Goal: Obtain resource: Download file/media

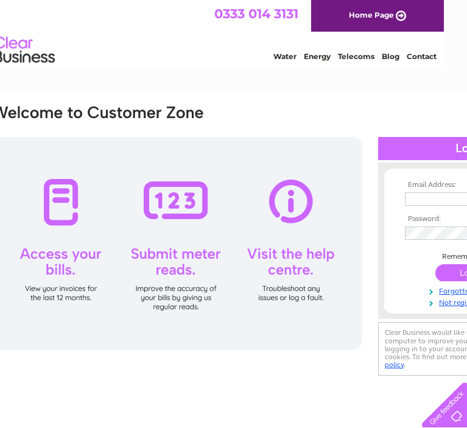
scroll to position [0, 136]
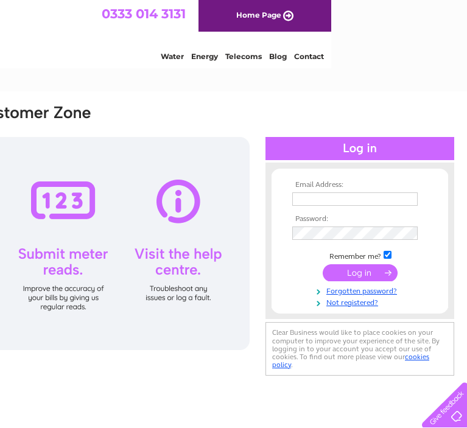
type input "deacon1788@yahoo.com"
click at [369, 272] on input "submit" at bounding box center [360, 272] width 75 height 17
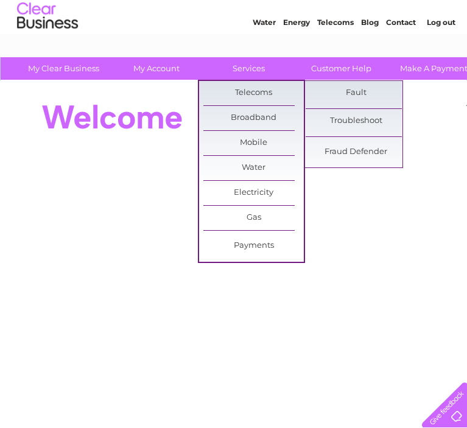
scroll to position [15, 0]
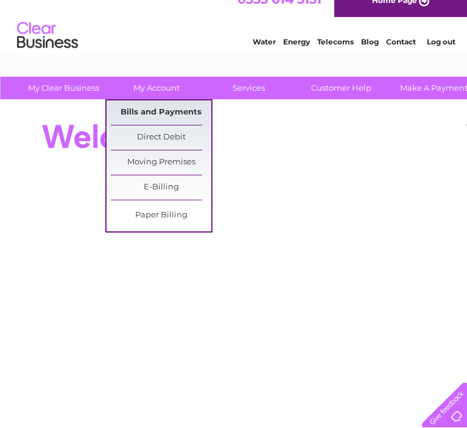
click at [160, 104] on link "Bills and Payments" at bounding box center [161, 113] width 101 height 24
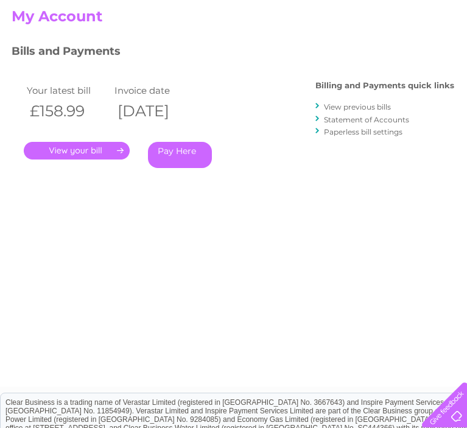
scroll to position [121, 0]
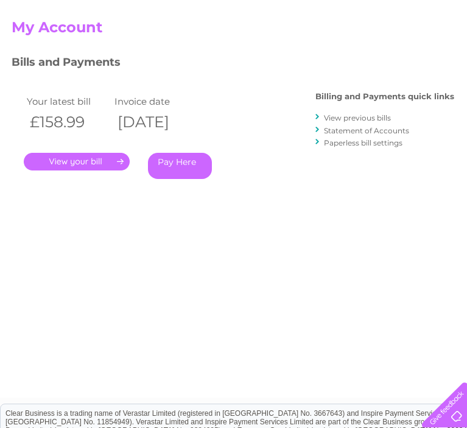
click at [350, 116] on link "View previous bills" at bounding box center [357, 117] width 67 height 9
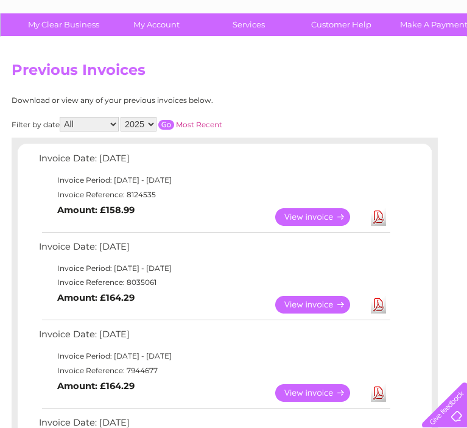
scroll to position [85, 0]
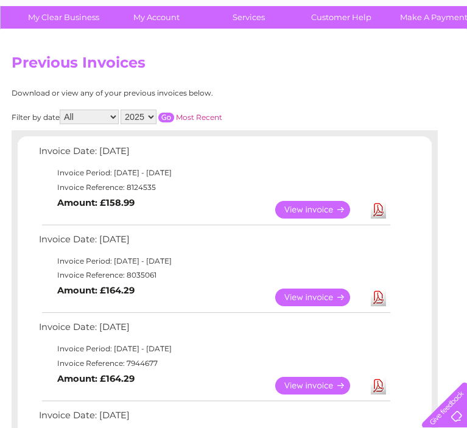
click at [304, 301] on link "View" at bounding box center [320, 298] width 90 height 18
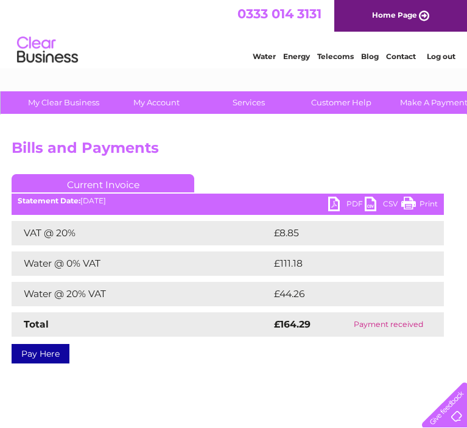
click at [350, 200] on link "PDF" at bounding box center [346, 206] width 37 height 18
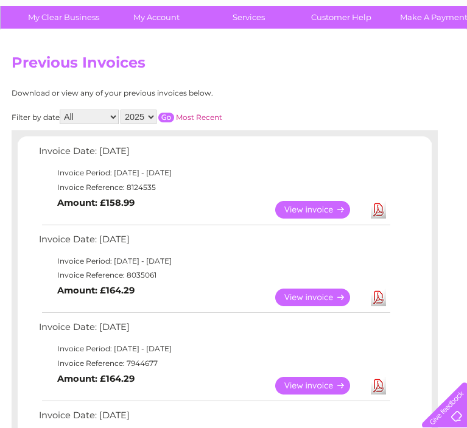
click at [93, 111] on select "All January February March April May June July August September October Novembe…" at bounding box center [89, 117] width 59 height 15
click at [145, 116] on select "2025 2024 2023 2022" at bounding box center [139, 117] width 36 height 15
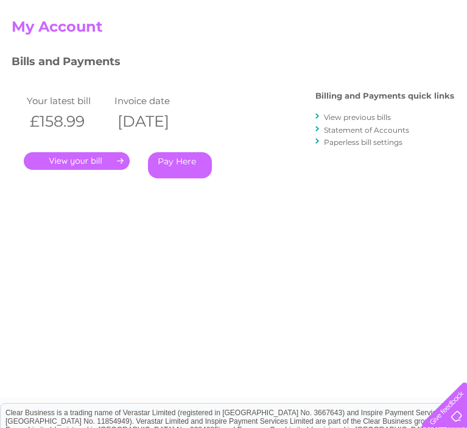
click at [359, 118] on link "View previous bills" at bounding box center [357, 117] width 67 height 9
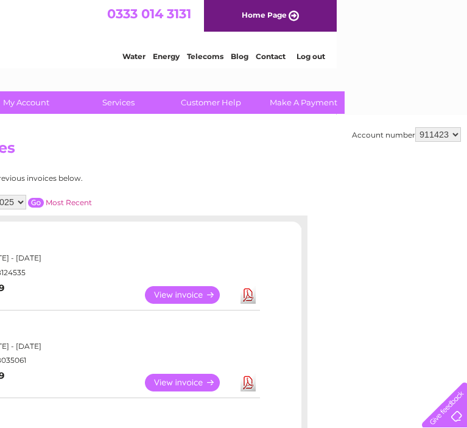
scroll to position [0, 136]
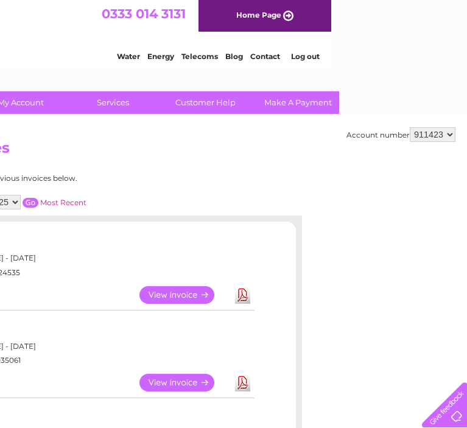
click at [418, 131] on select "911423 911551" at bounding box center [433, 134] width 46 height 15
select select "911551"
click at [411, 127] on select "911423 911551" at bounding box center [433, 134] width 46 height 15
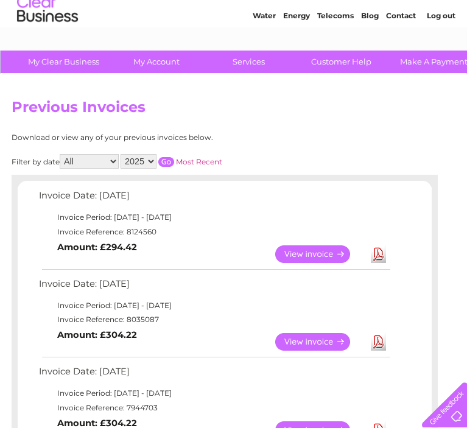
click at [301, 335] on link "View" at bounding box center [320, 342] width 90 height 18
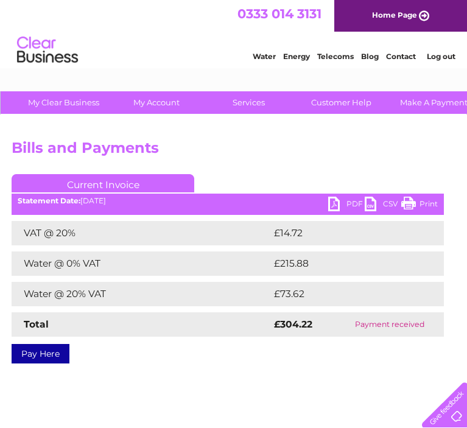
click at [341, 205] on link "PDF" at bounding box center [346, 206] width 37 height 18
